Goal: Book appointment/travel/reservation

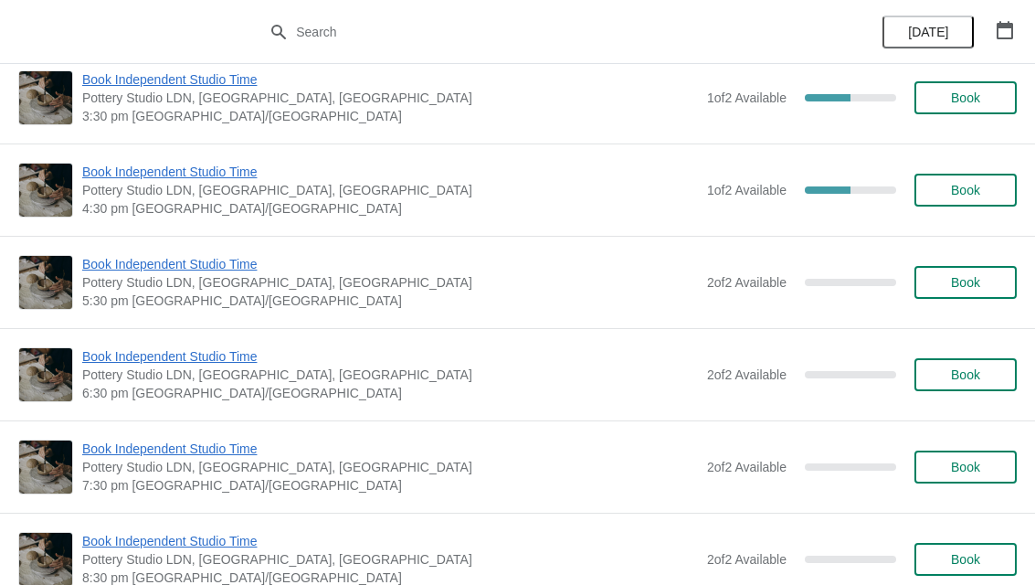
scroll to position [3217, 0]
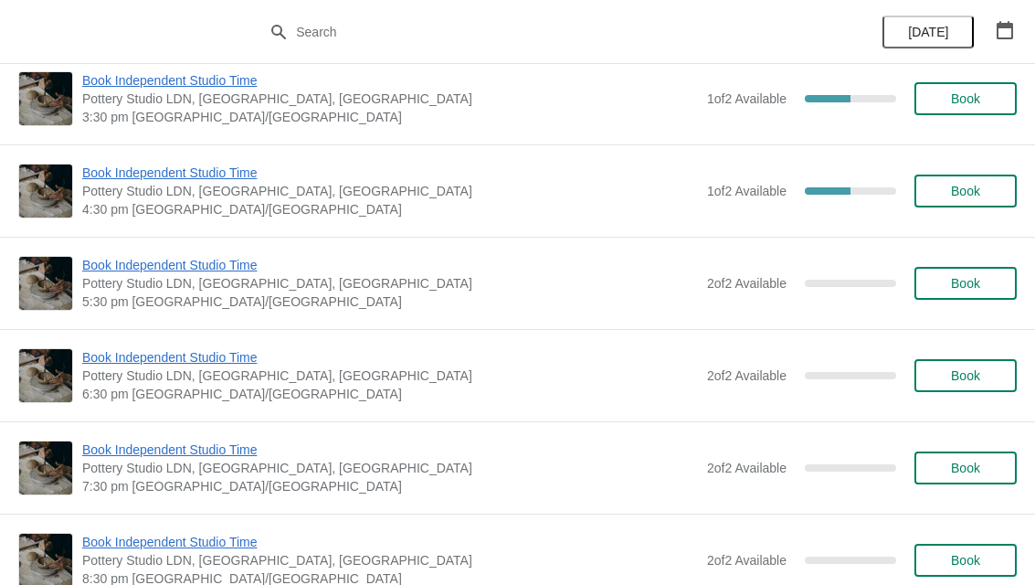
click at [1010, 27] on icon "button" at bounding box center [1005, 30] width 16 height 18
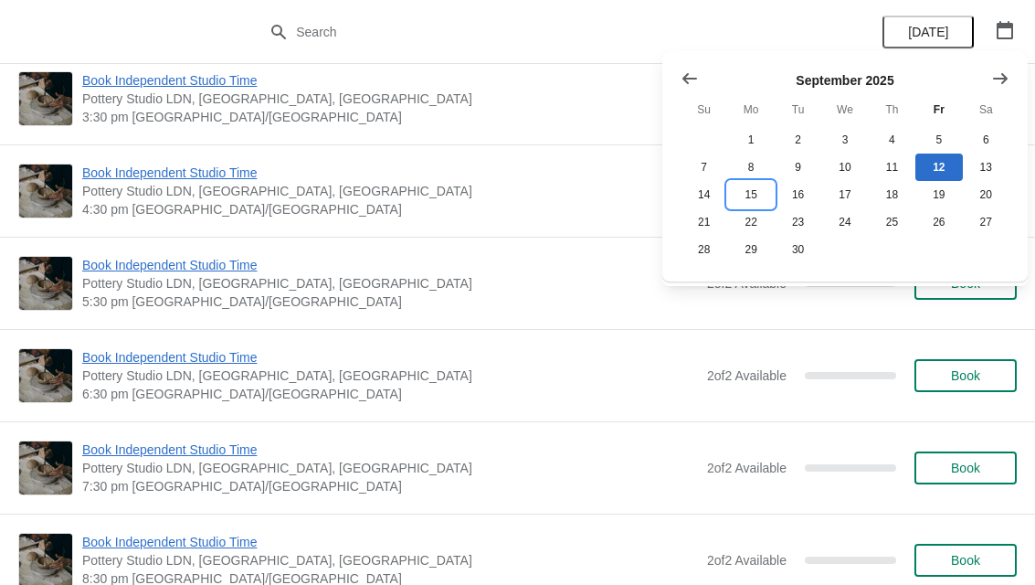
click at [752, 194] on button "15" at bounding box center [750, 194] width 47 height 27
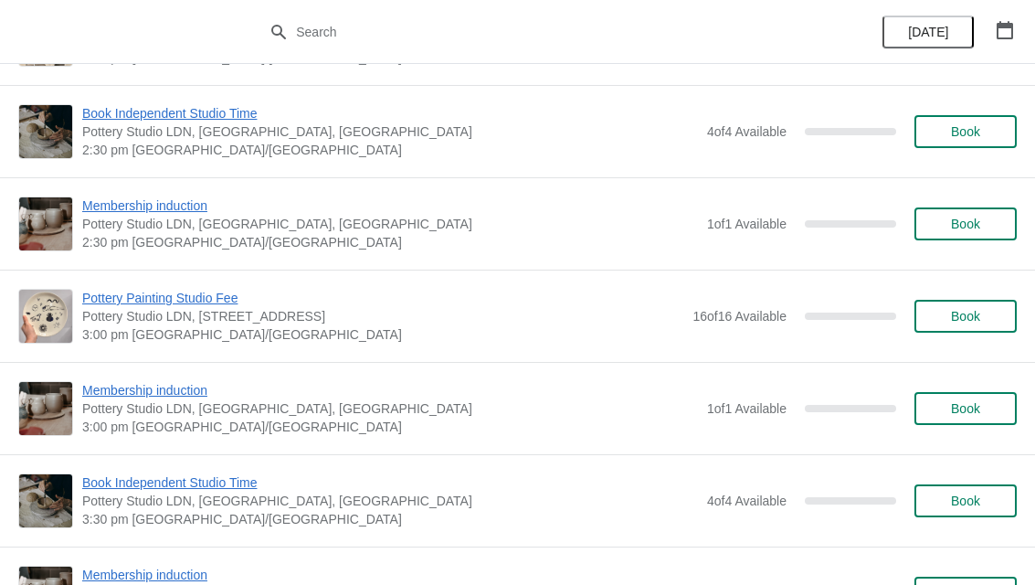
scroll to position [1257, 0]
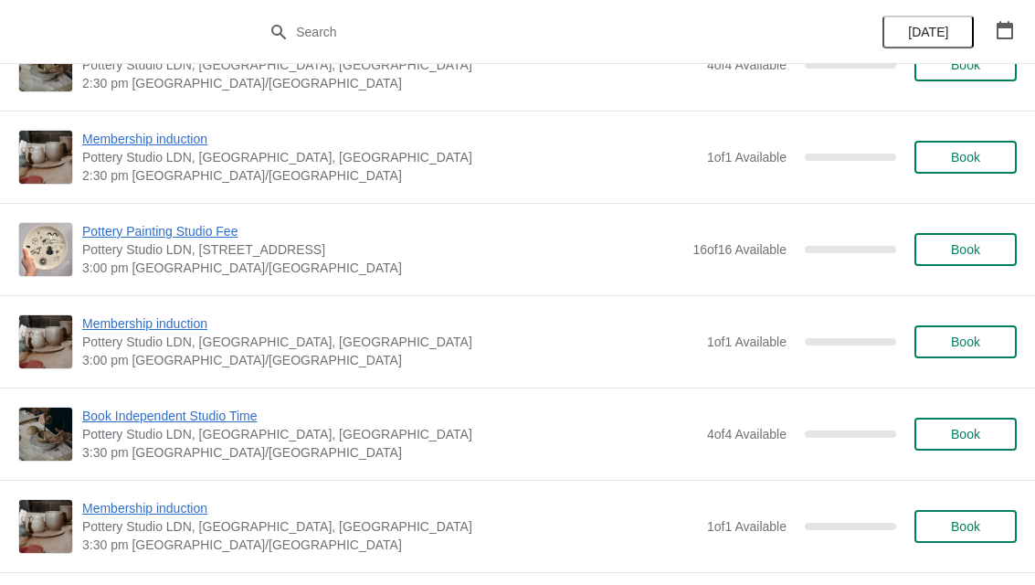
click at [985, 255] on span "Book" at bounding box center [965, 249] width 69 height 15
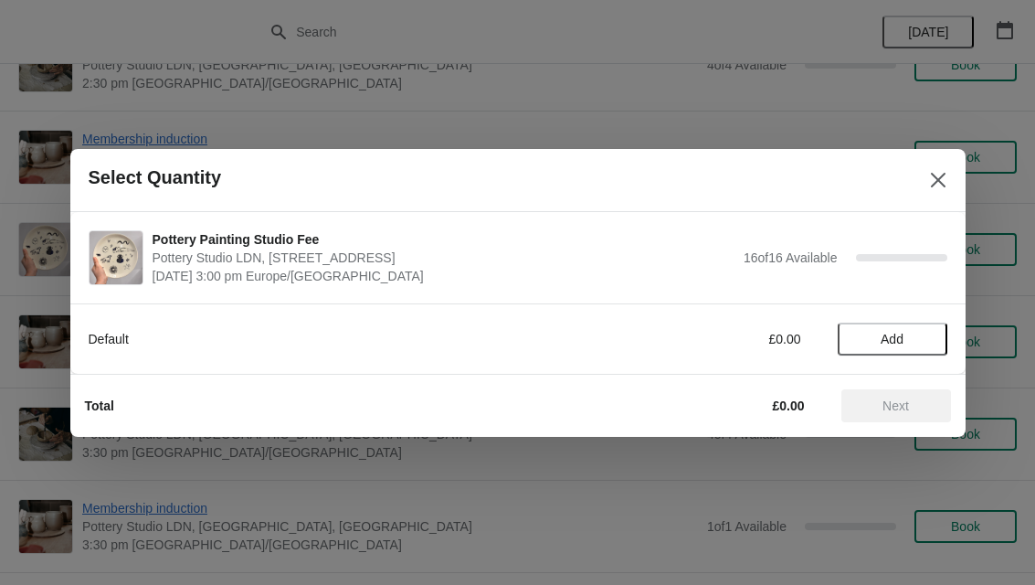
click at [906, 346] on button "Add" at bounding box center [893, 339] width 110 height 33
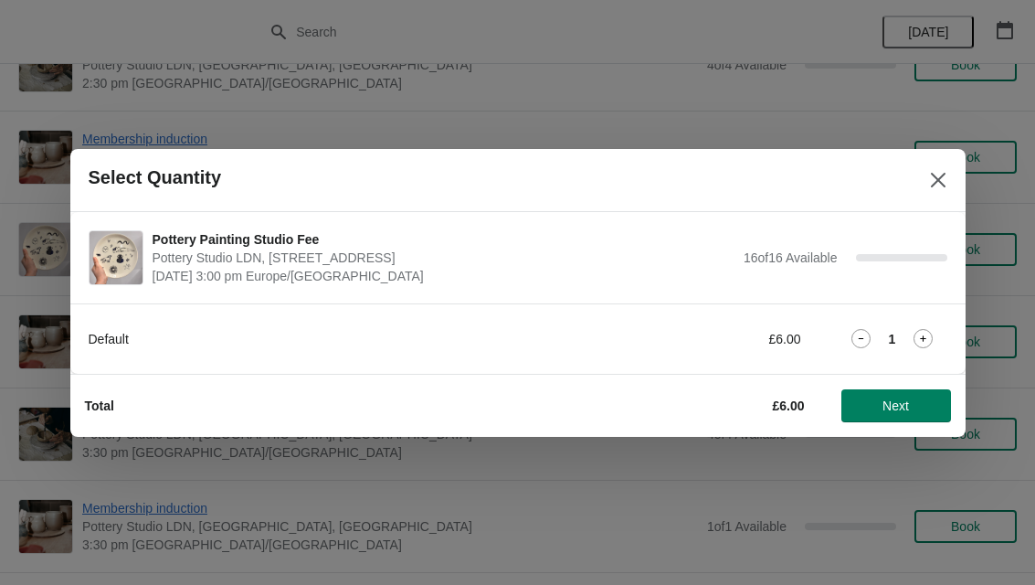
click at [929, 344] on icon at bounding box center [923, 338] width 19 height 19
click at [938, 401] on button "Next" at bounding box center [897, 405] width 110 height 33
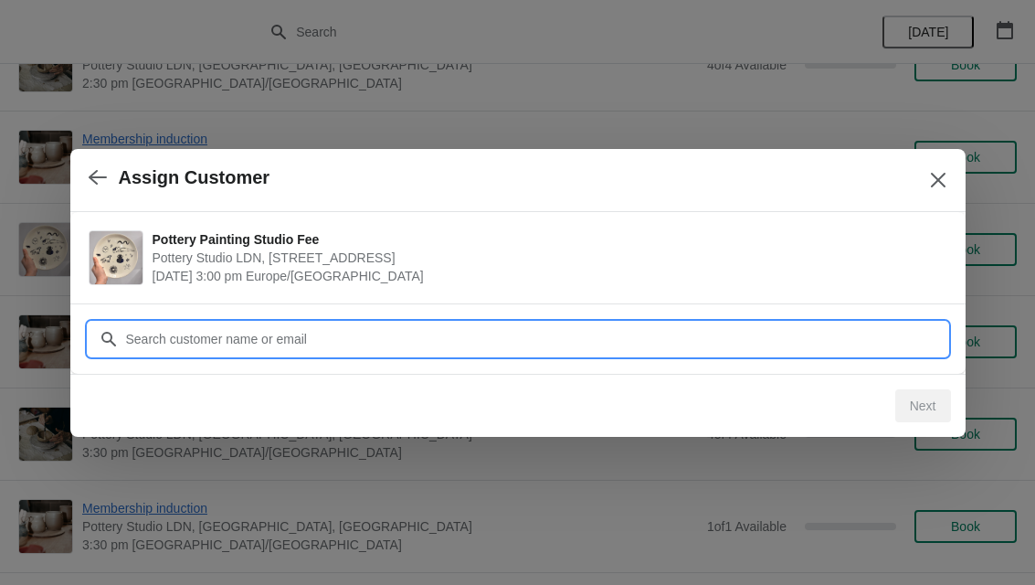
click at [729, 329] on input "Customer" at bounding box center [536, 339] width 822 height 33
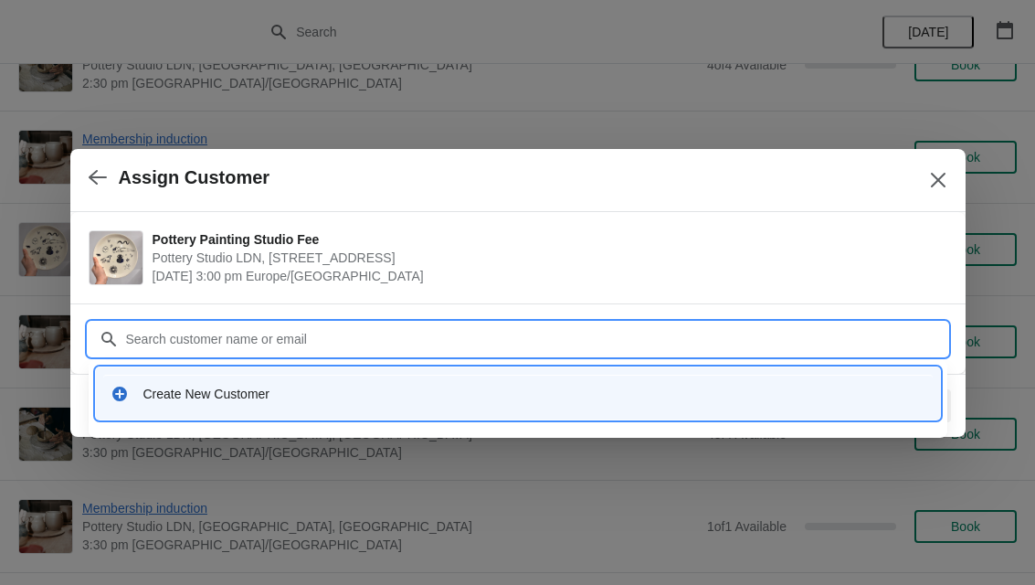
click at [124, 390] on icon at bounding box center [119, 394] width 15 height 15
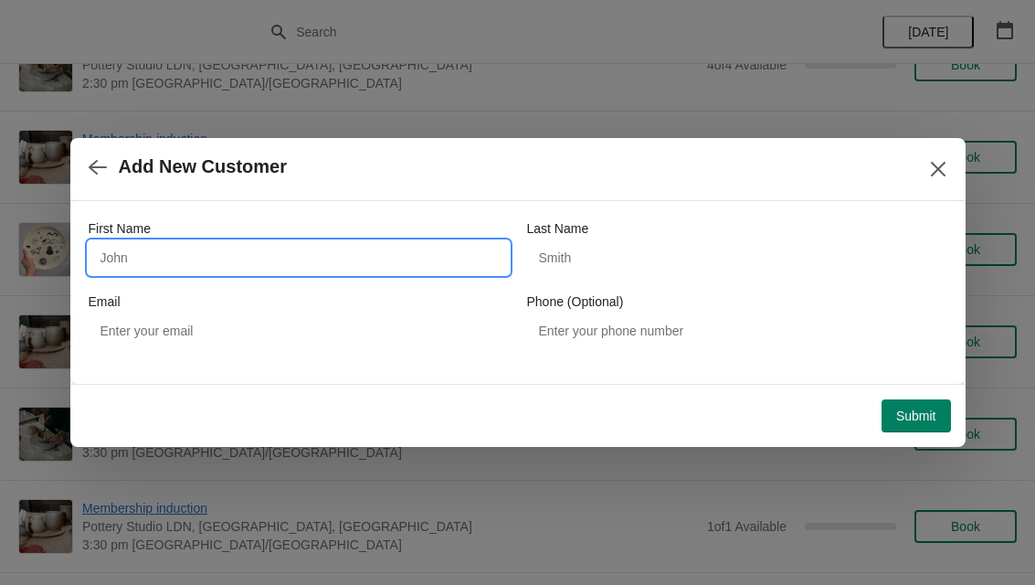
click at [457, 244] on input "First Name" at bounding box center [299, 257] width 420 height 33
type input "Aleena"
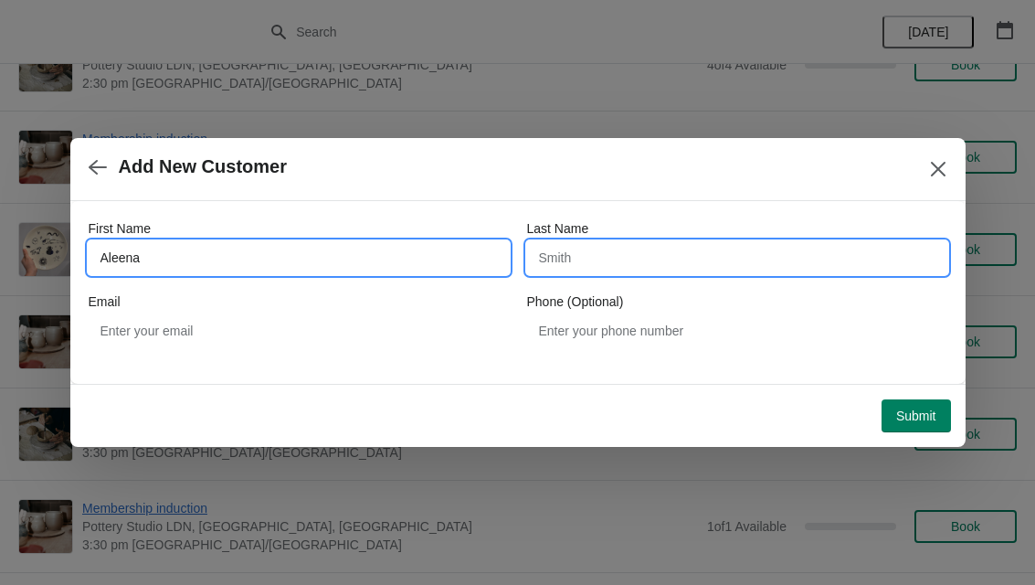
click at [726, 258] on input "Last Name" at bounding box center [737, 257] width 420 height 33
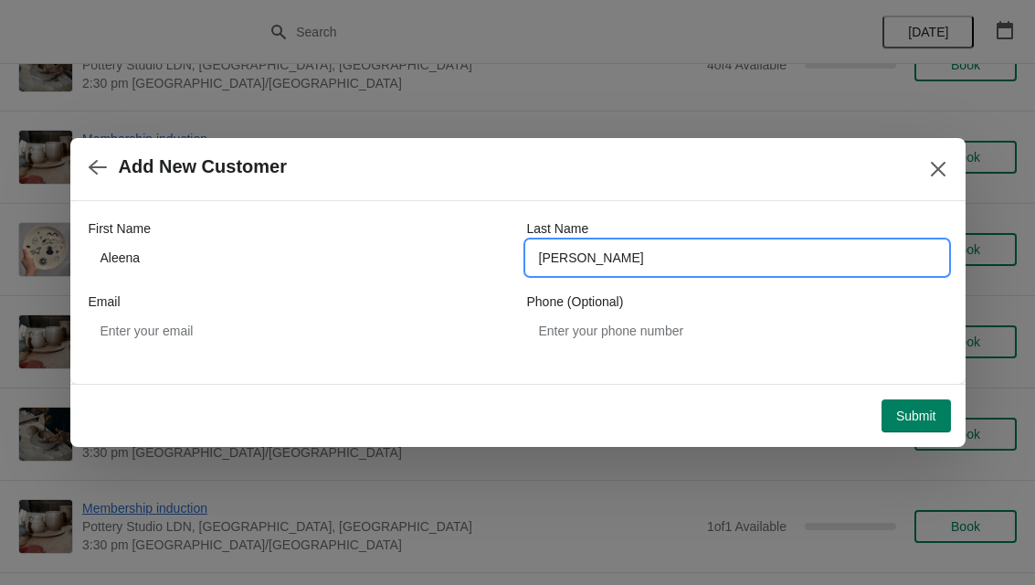
type input "[PERSON_NAME]"
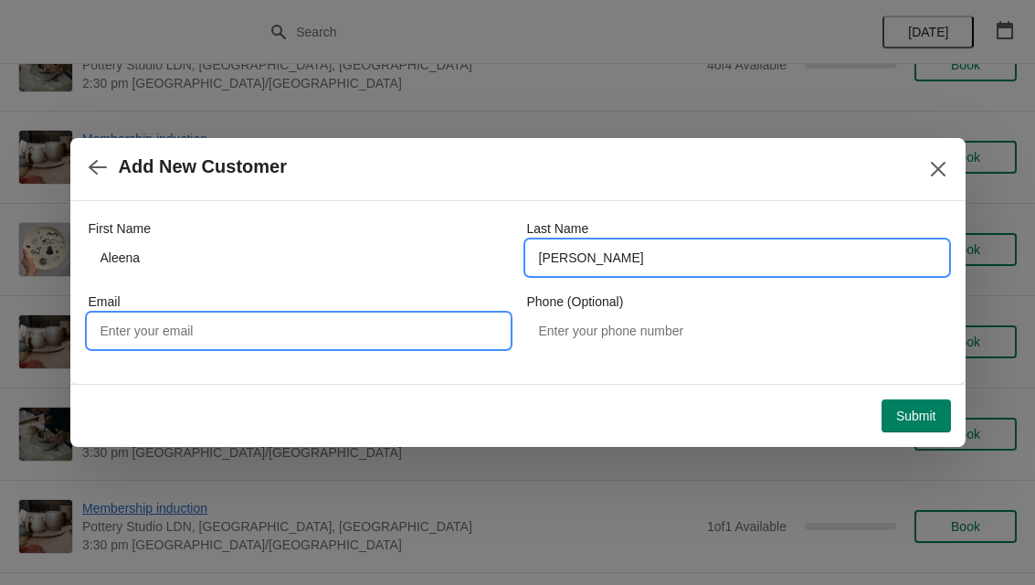
click at [402, 320] on input "Email" at bounding box center [299, 330] width 420 height 33
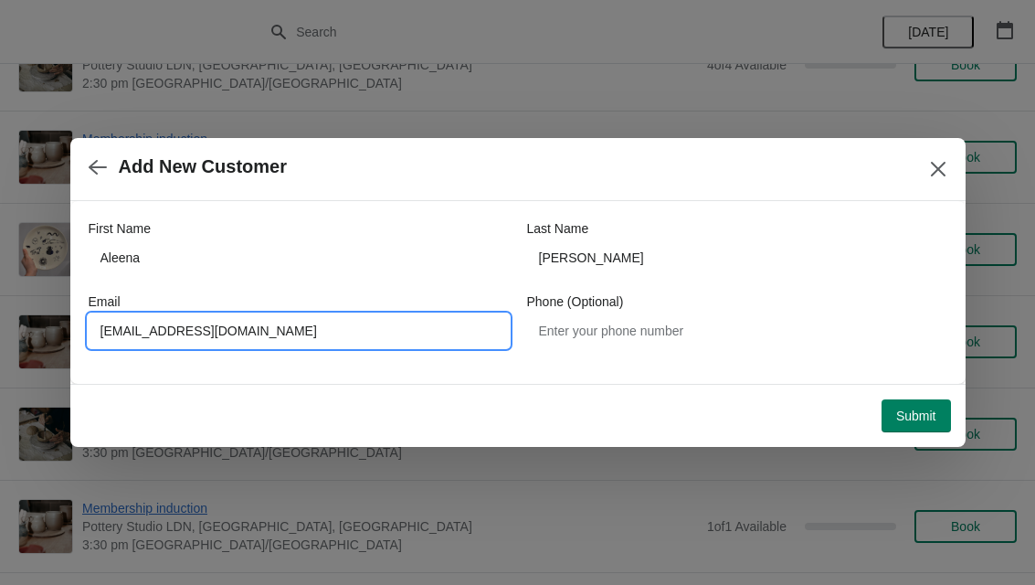
type input "[EMAIL_ADDRESS][DOMAIN_NAME]"
click at [923, 408] on span "Submit" at bounding box center [916, 415] width 40 height 15
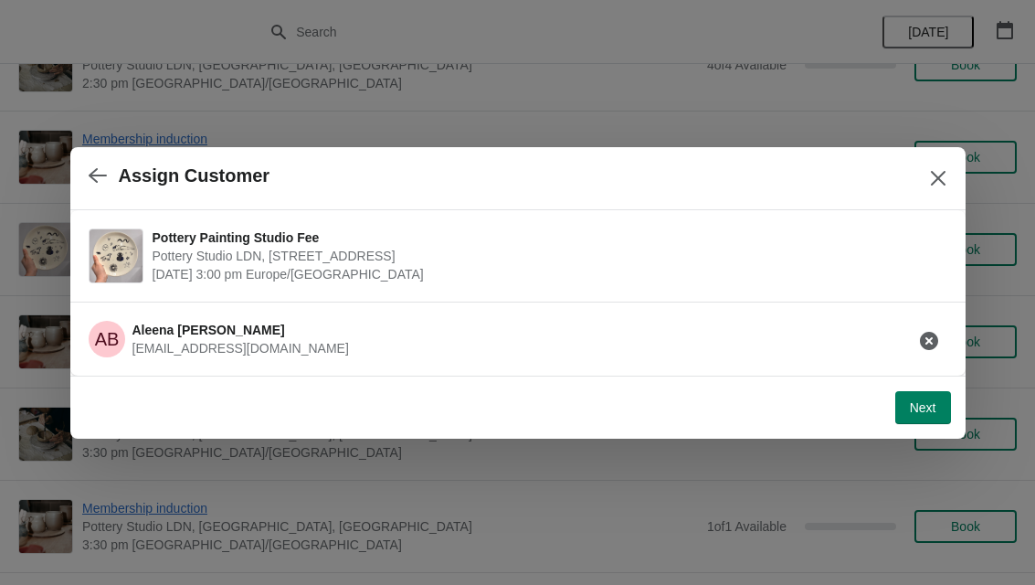
click at [921, 394] on button "Next" at bounding box center [924, 407] width 56 height 33
select select "Yes"
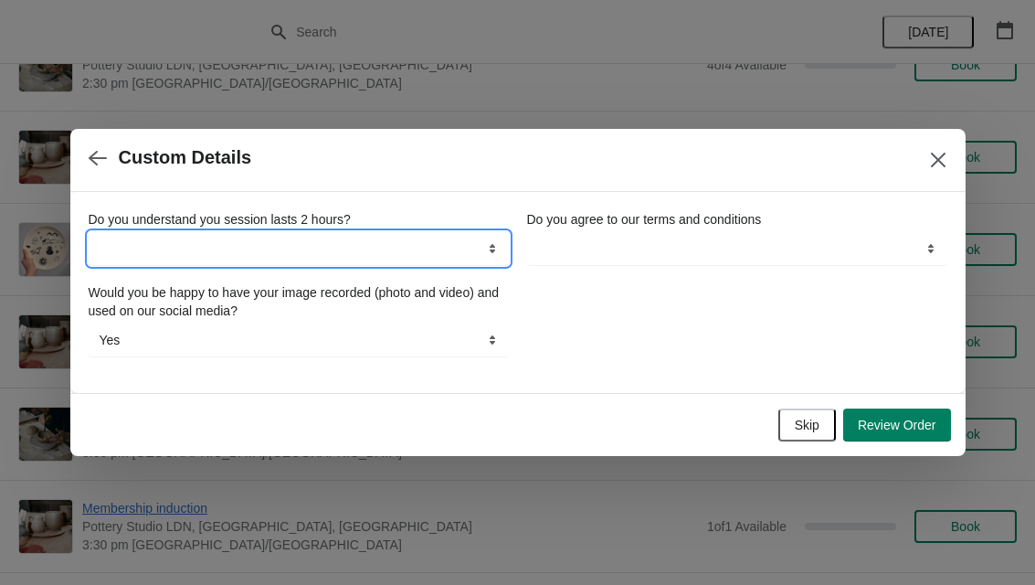
click at [405, 249] on select "Yes" at bounding box center [299, 248] width 420 height 33
select select "Yes"
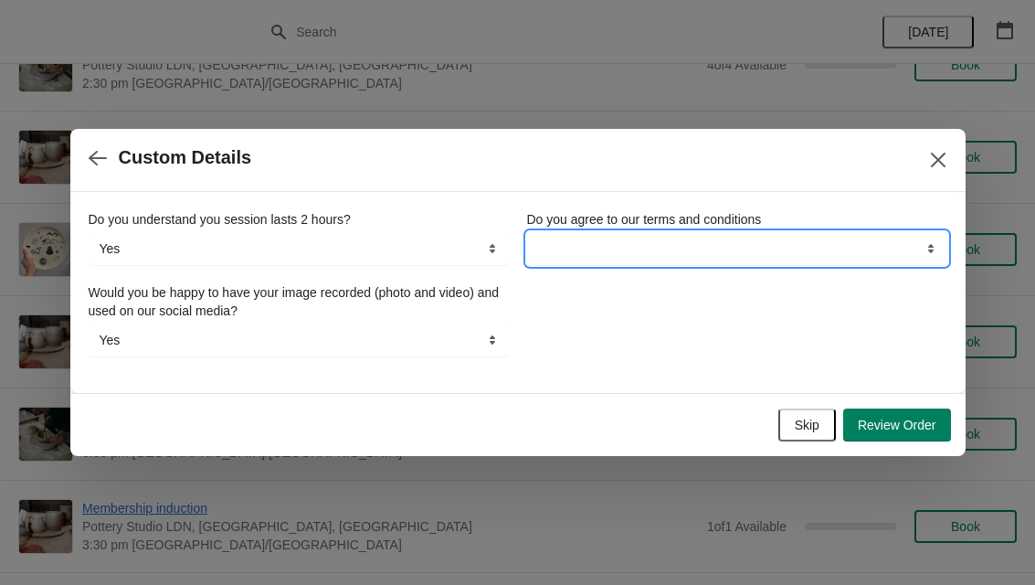
click at [853, 256] on select "Yes" at bounding box center [737, 248] width 420 height 33
